Goal: Book appointment/travel/reservation

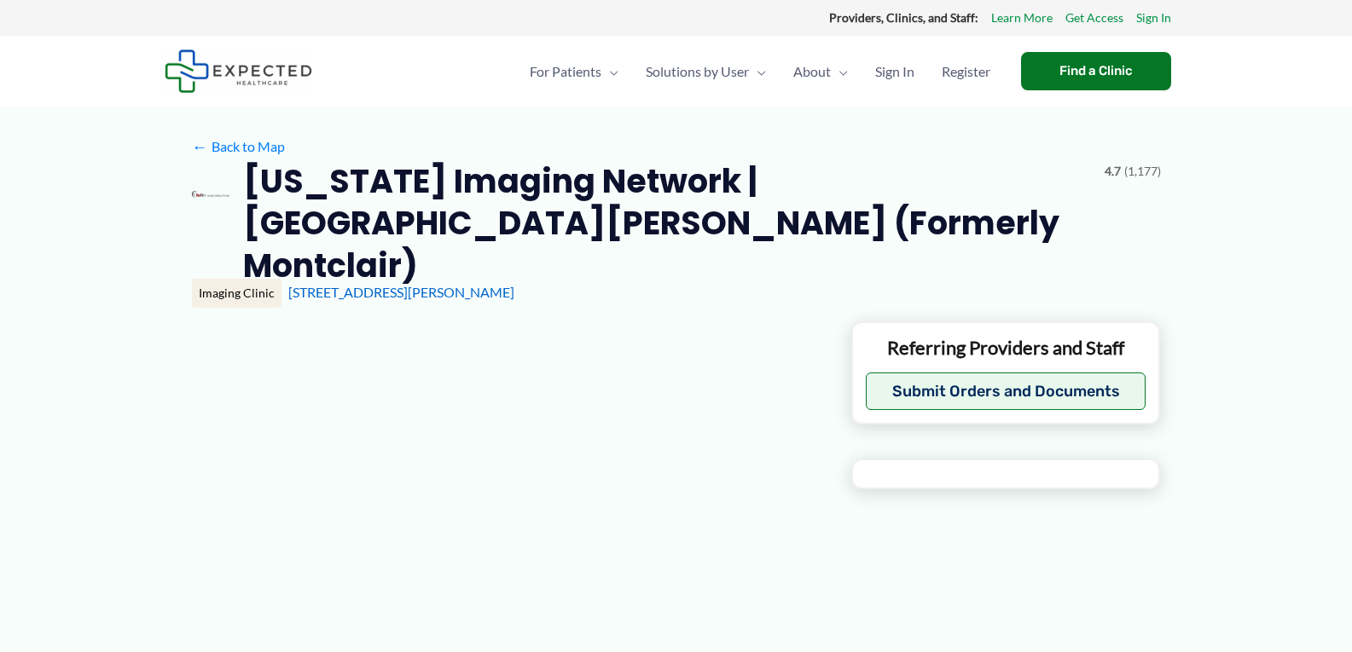
type input "**********"
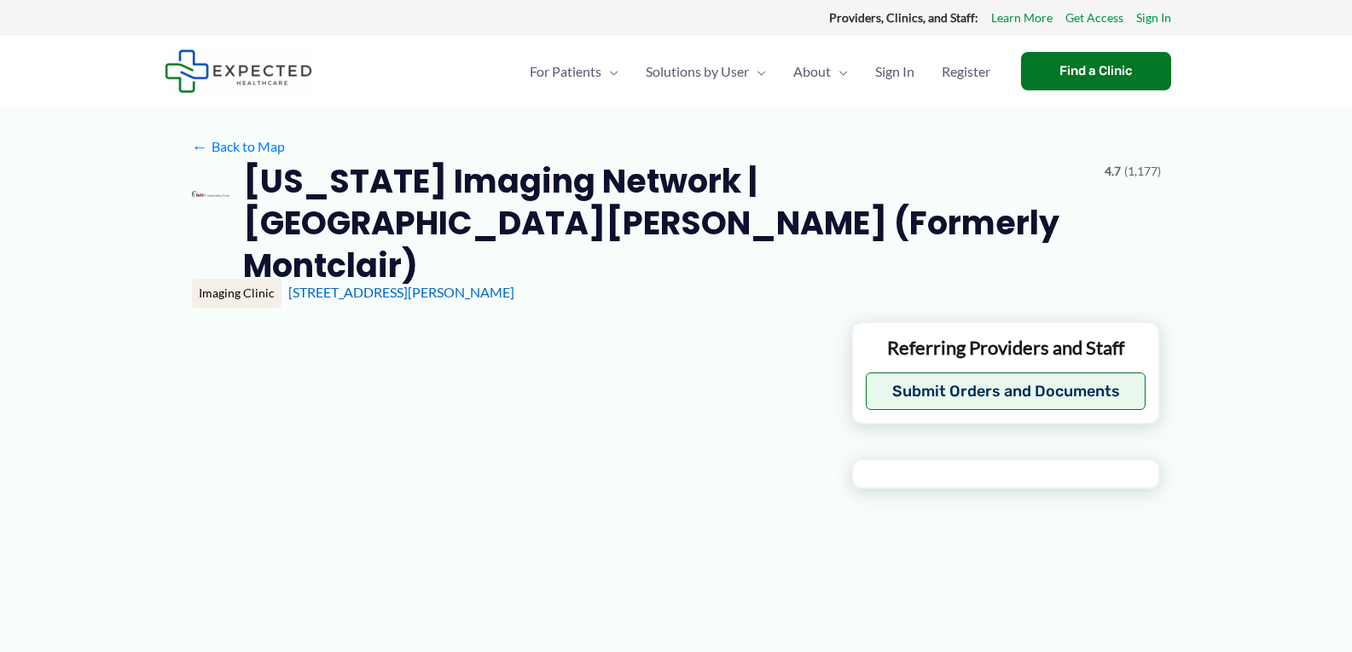
type input "**********"
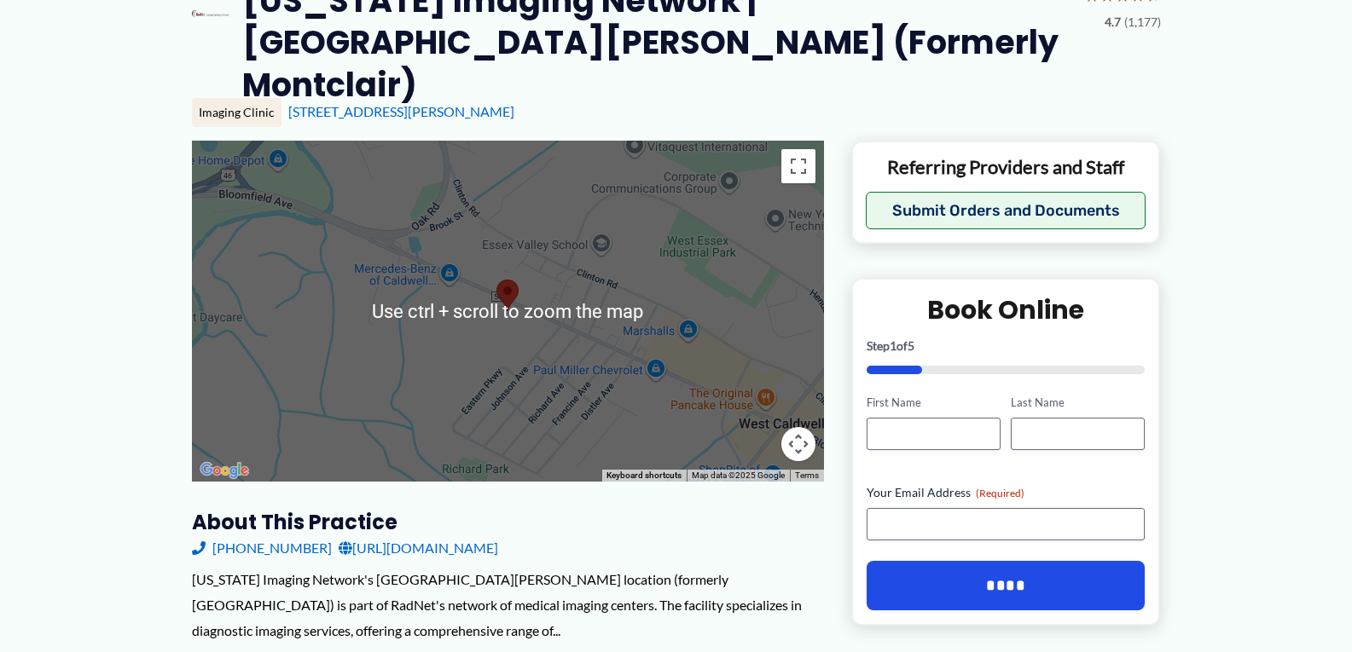
scroll to position [341, 0]
